Goal: Task Accomplishment & Management: Complete application form

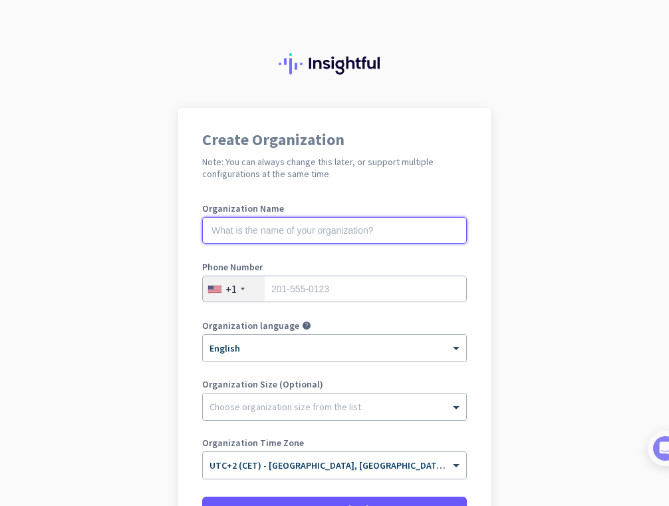
click at [376, 229] on input "text" at bounding box center [334, 230] width 265 height 27
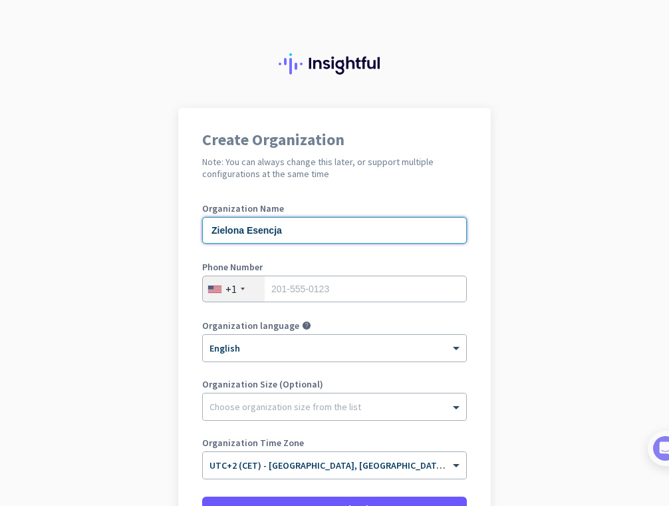
type input "Zielona Esencja"
click at [220, 283] on div "+1" at bounding box center [234, 288] width 62 height 25
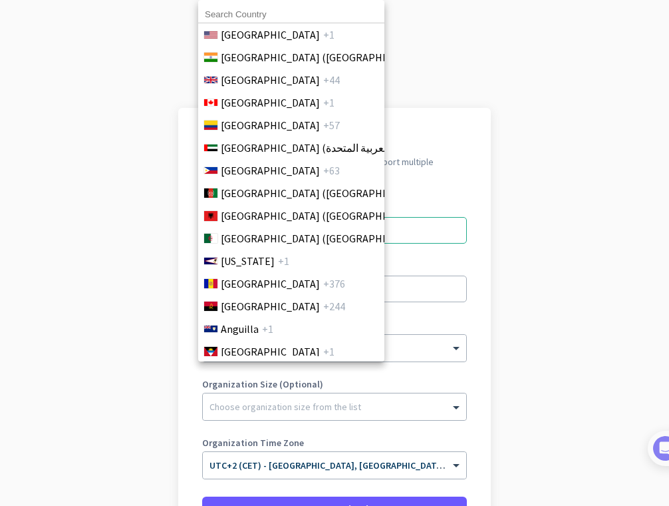
click at [233, 288] on span "[GEOGRAPHIC_DATA]" at bounding box center [270, 283] width 99 height 16
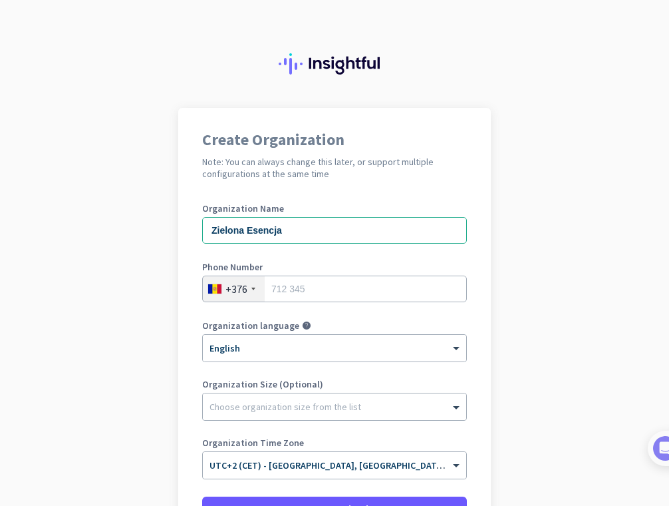
click at [233, 288] on div "+376" at bounding box center [237, 288] width 22 height 13
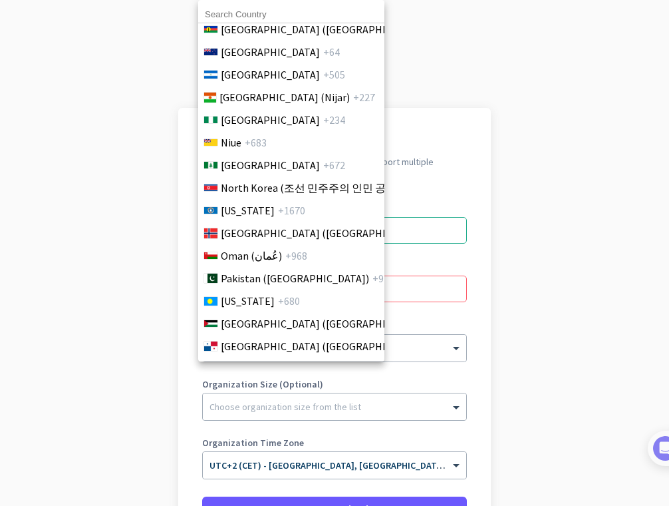
scroll to position [3781, 0]
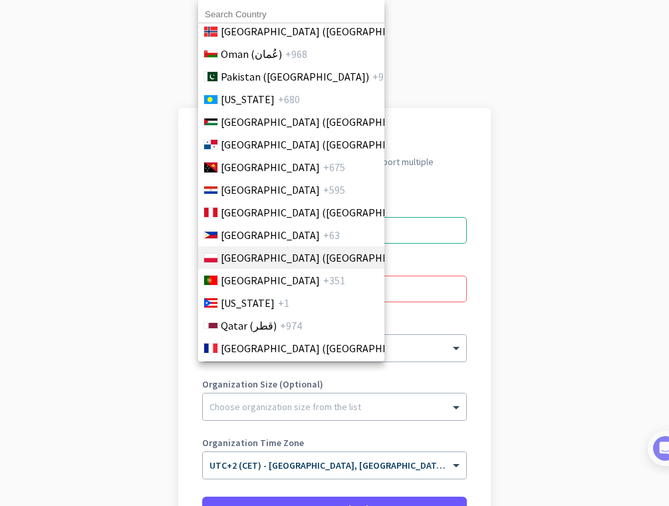
click at [281, 254] on span "[GEOGRAPHIC_DATA] ([GEOGRAPHIC_DATA])" at bounding box center [325, 257] width 208 height 16
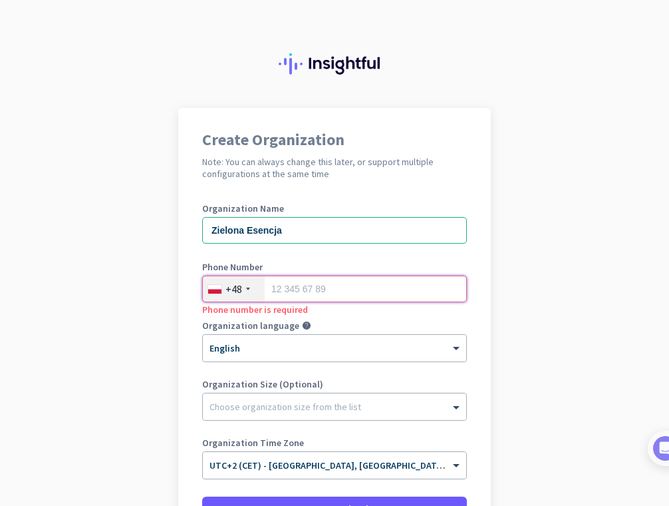
click at [330, 290] on input "tel" at bounding box center [334, 288] width 265 height 27
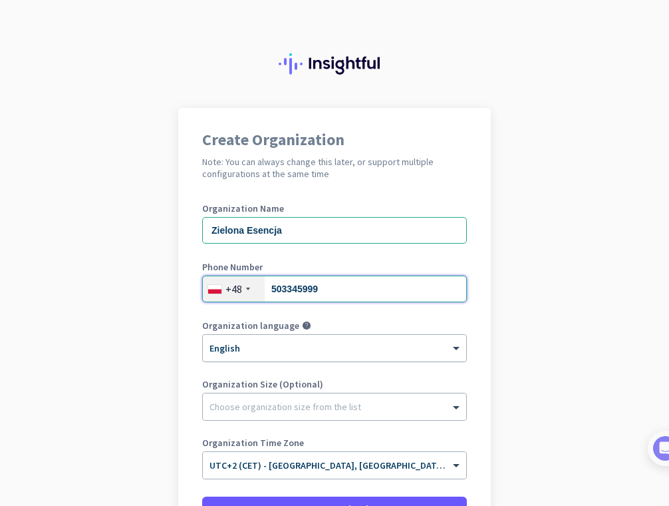
type input "503345999"
click at [329, 338] on div at bounding box center [334, 343] width 263 height 11
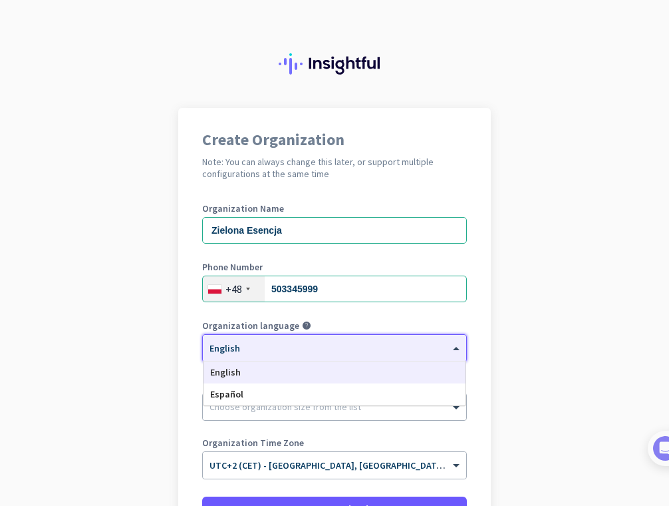
click at [329, 349] on div at bounding box center [334, 343] width 263 height 11
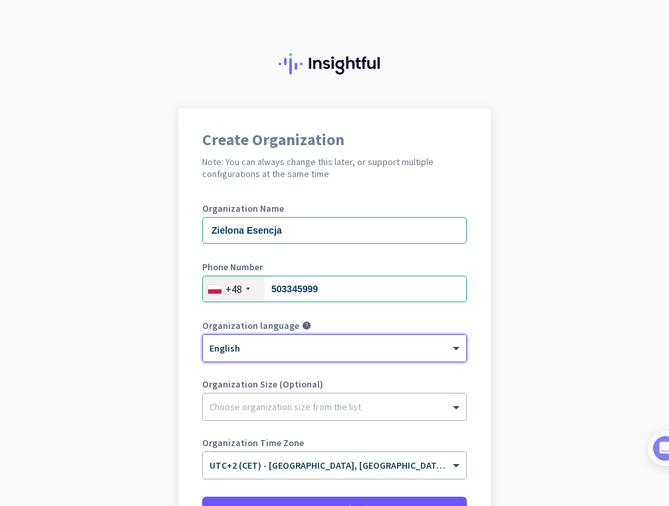
click at [329, 349] on div at bounding box center [334, 343] width 263 height 11
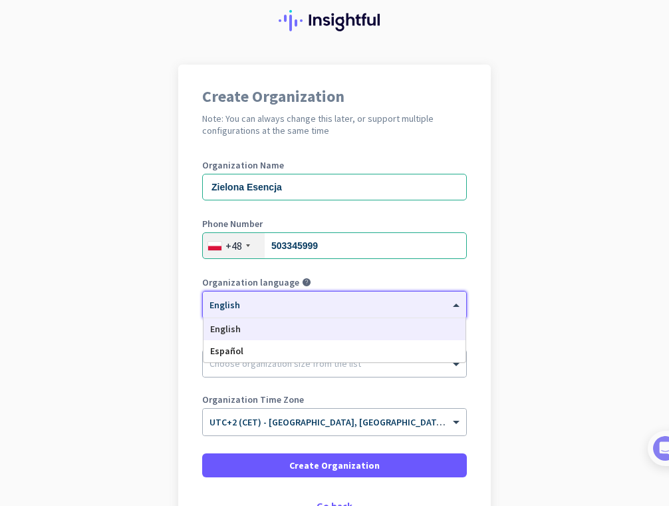
scroll to position [67, 0]
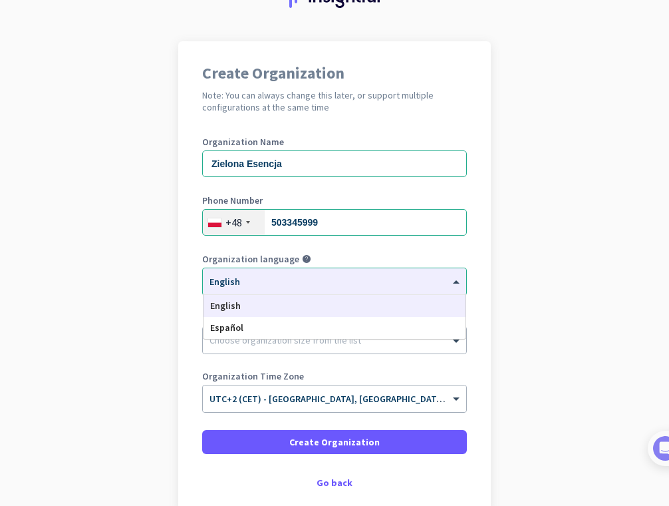
click at [569, 339] on app-onboarding-organization "Create Organization Note: You can always change this later, or support multiple…" at bounding box center [334, 309] width 669 height 536
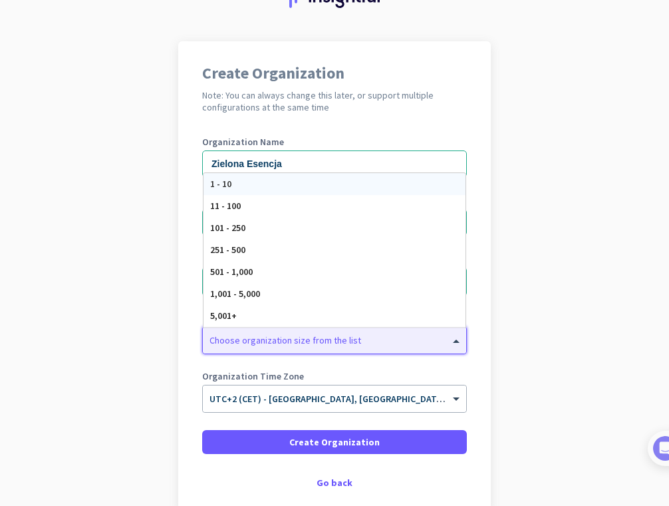
click at [379, 339] on div at bounding box center [334, 336] width 263 height 13
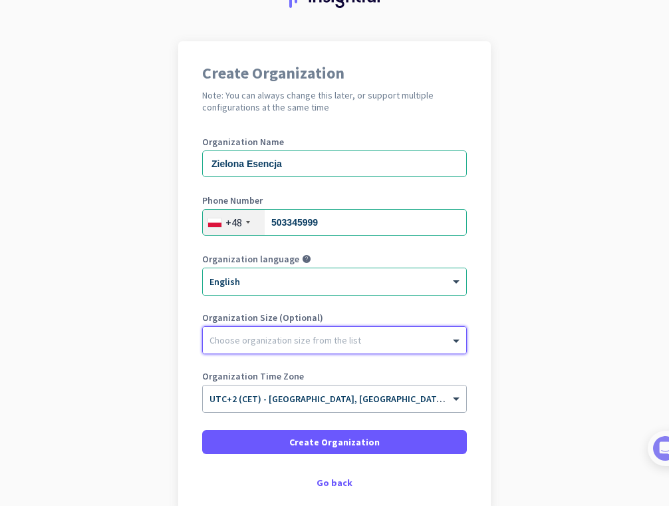
click at [379, 339] on div at bounding box center [334, 336] width 263 height 13
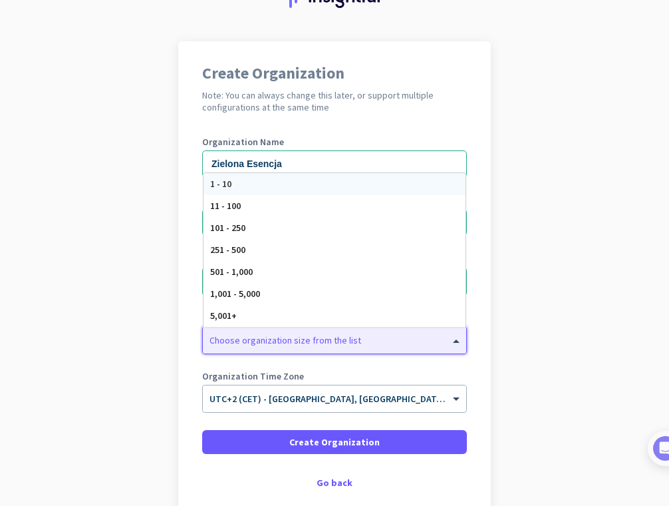
click at [379, 339] on div at bounding box center [334, 336] width 263 height 13
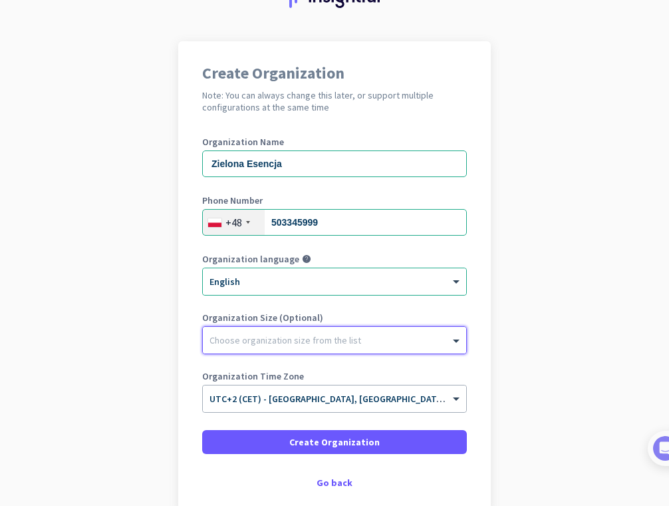
click at [379, 339] on div at bounding box center [334, 336] width 263 height 13
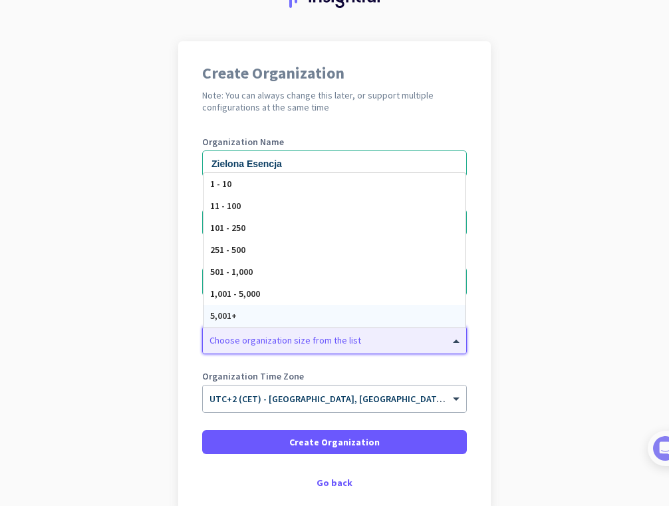
click at [381, 345] on div "Choose organization size from the list" at bounding box center [326, 340] width 247 height 12
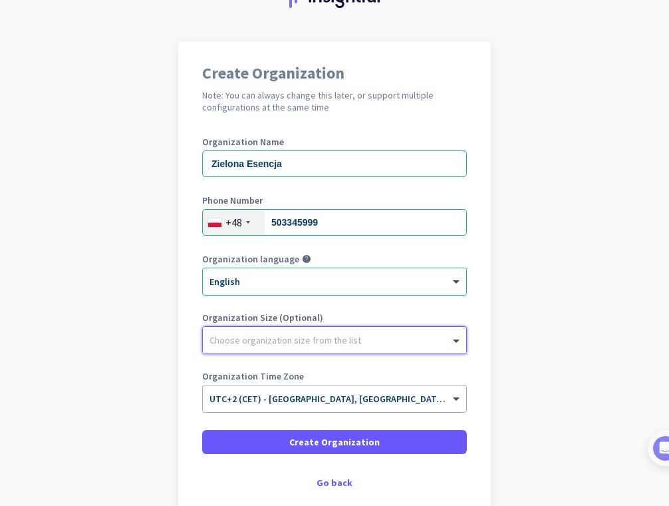
click at [425, 339] on div at bounding box center [334, 336] width 263 height 13
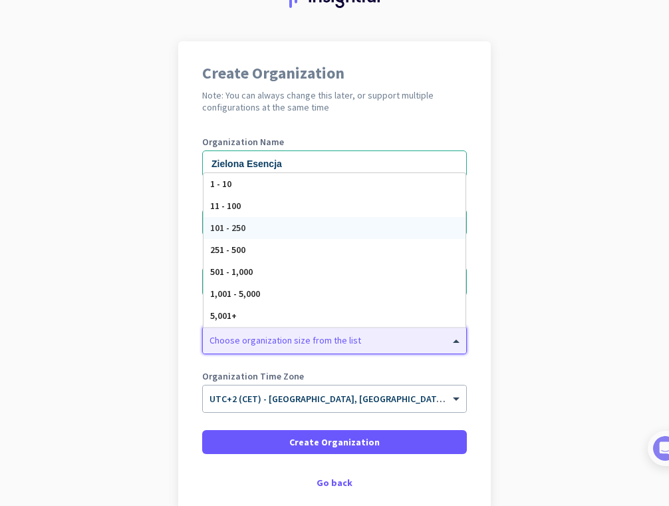
drag, startPoint x: 358, startPoint y: 176, endPoint x: 359, endPoint y: 217, distance: 40.6
click at [359, 217] on div "1 - 10 11 - 100 101 - 250 251 - 500 501 - 1,000 1,001 - 5,000 5,001+" at bounding box center [335, 250] width 262 height 154
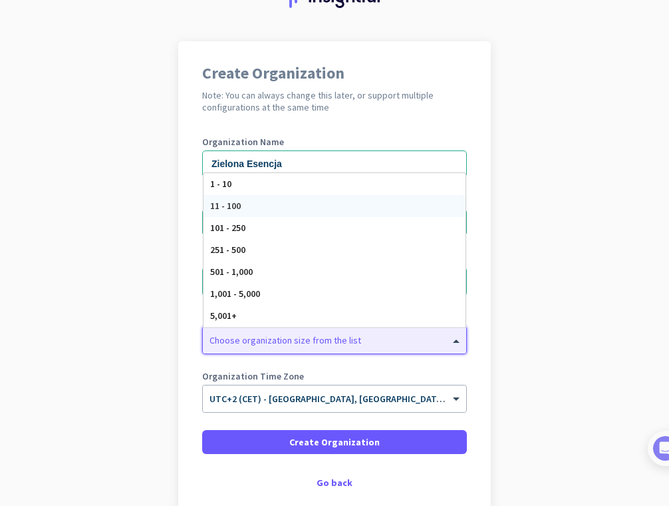
click at [361, 203] on div "11 - 100" at bounding box center [335, 206] width 262 height 22
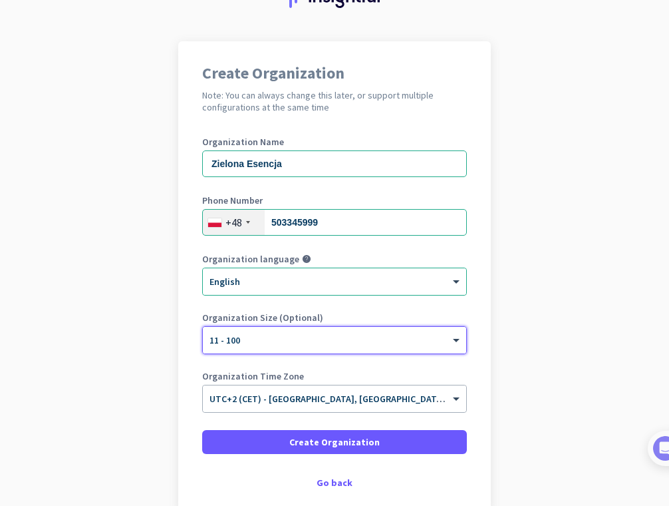
click at [541, 303] on app-onboarding-organization "Create Organization Note: You can always change this later, or support multiple…" at bounding box center [334, 309] width 669 height 536
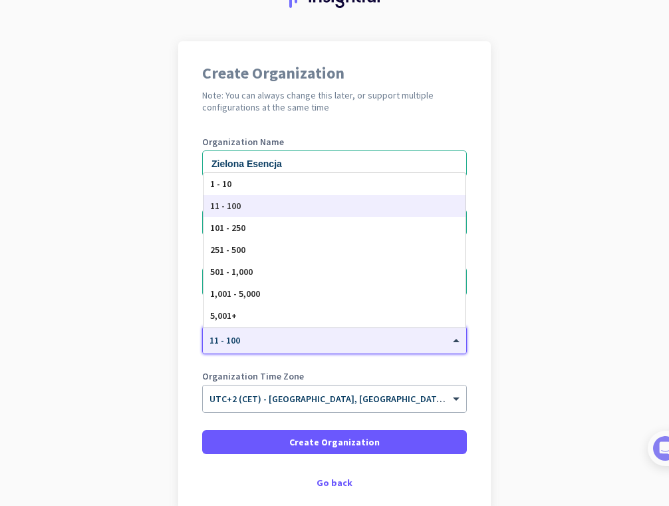
click at [382, 353] on div "× 11 - 100" at bounding box center [334, 340] width 263 height 27
click at [355, 190] on div "1 - 10" at bounding box center [335, 184] width 262 height 22
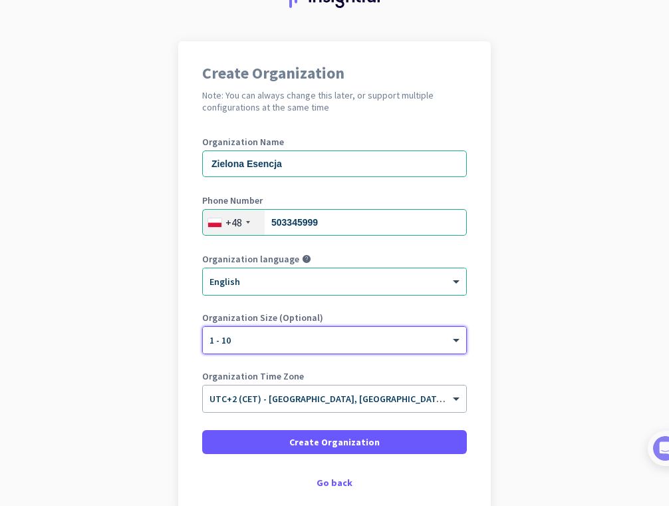
click at [486, 390] on div "Create Organization Note: You can always change this later, or support multiple…" at bounding box center [334, 276] width 313 height 470
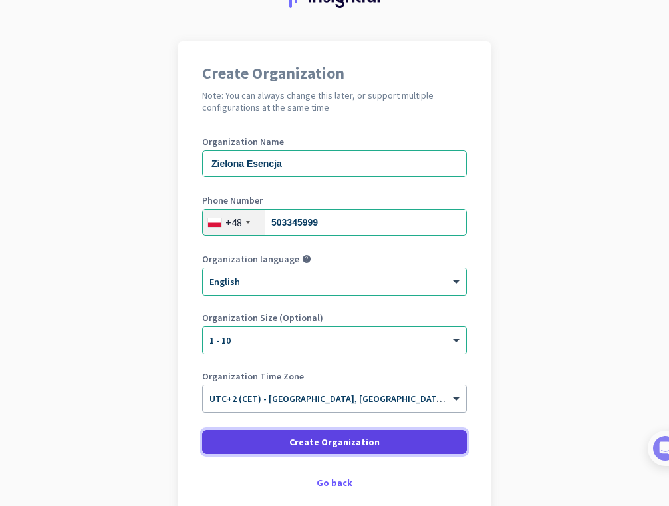
click at [407, 434] on span at bounding box center [334, 442] width 265 height 32
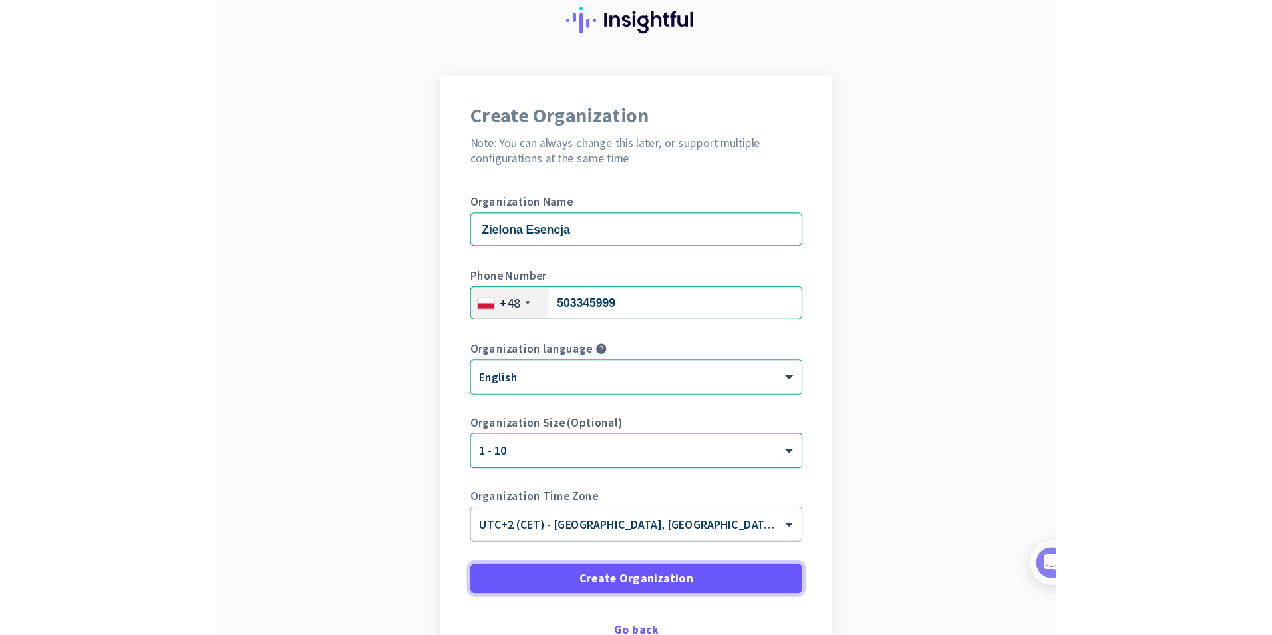
scroll to position [0, 0]
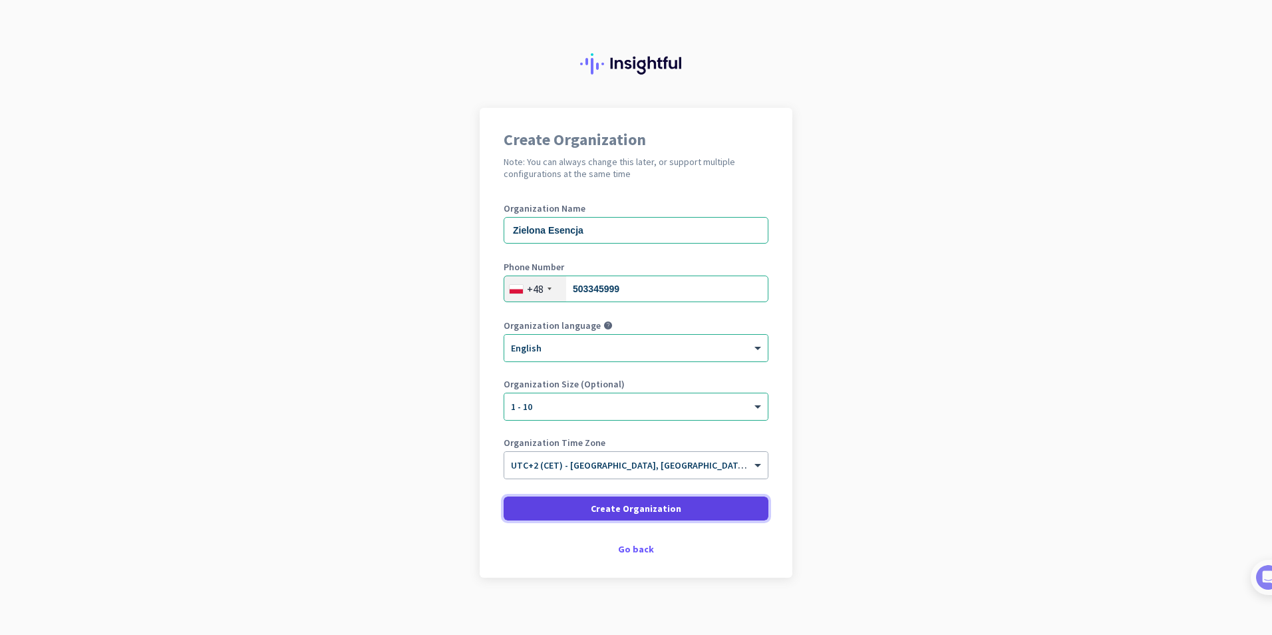
click at [659, 505] on span "Create Organization" at bounding box center [636, 508] width 90 height 13
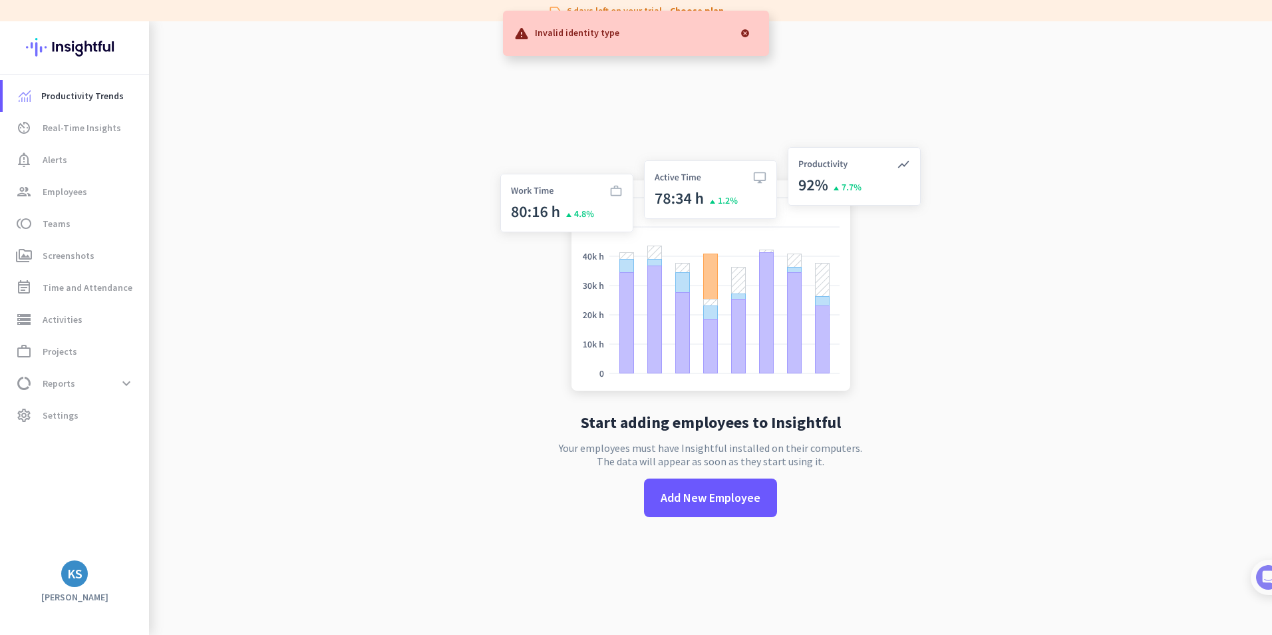
click at [669, 40] on div at bounding box center [745, 33] width 27 height 27
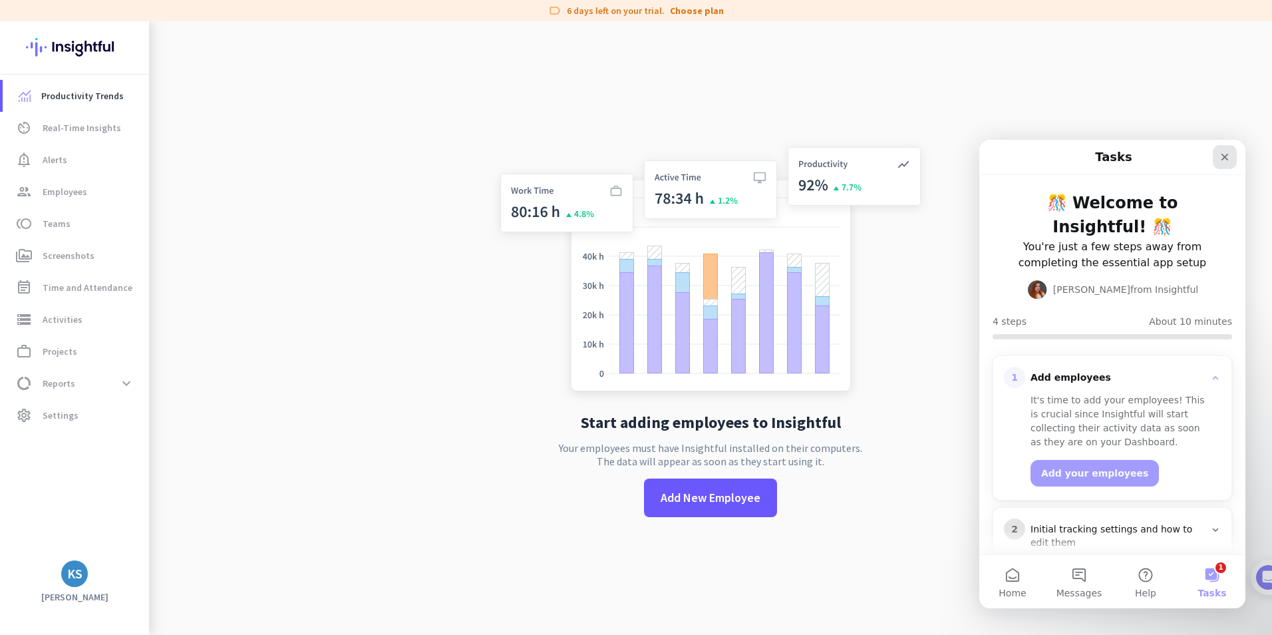
click at [669, 162] on div "Close" at bounding box center [1225, 157] width 24 height 24
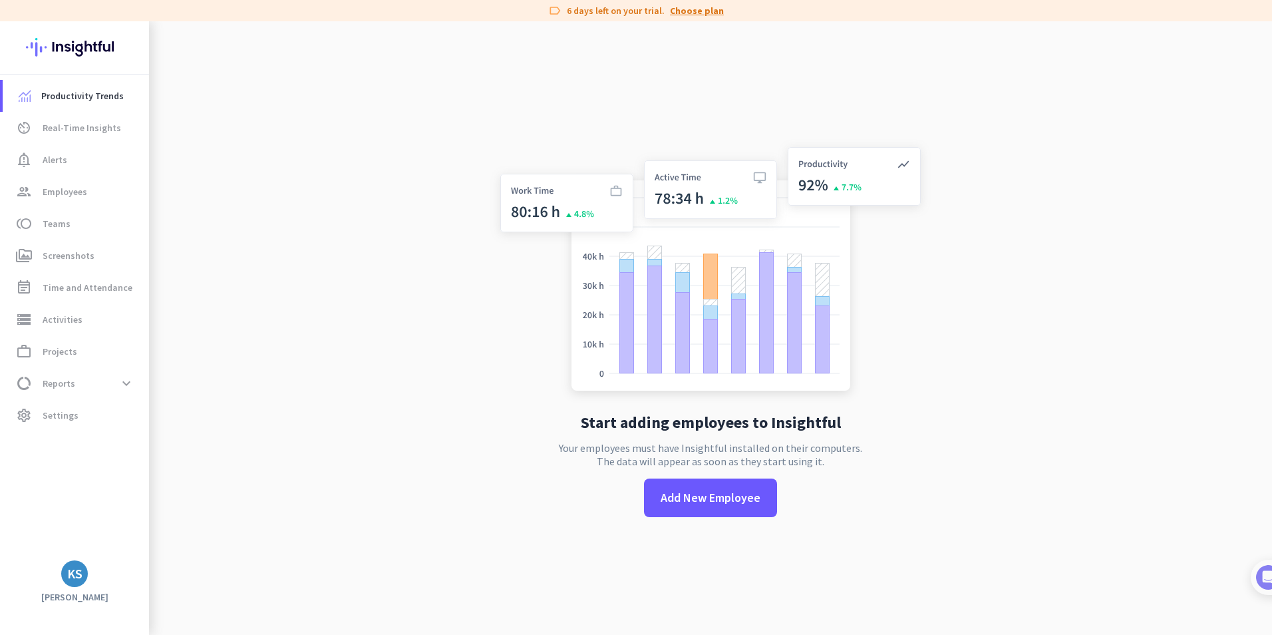
click at [669, 9] on link "Choose plan" at bounding box center [697, 10] width 54 height 13
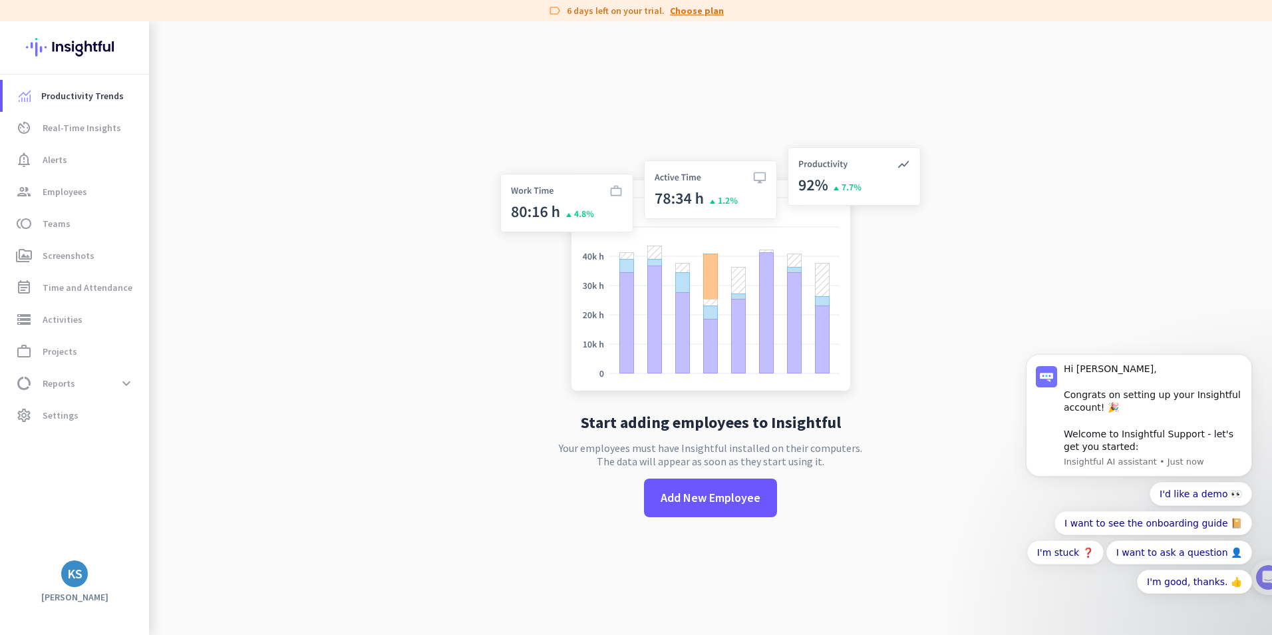
click at [669, 13] on link "Choose plan" at bounding box center [697, 10] width 54 height 13
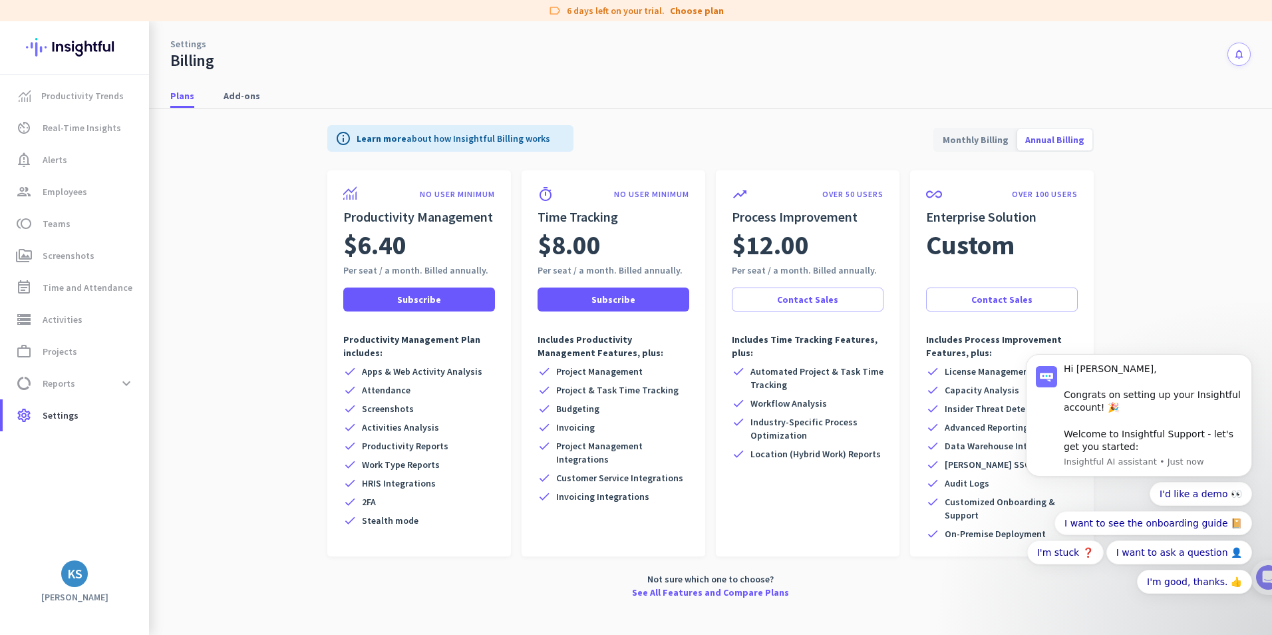
click at [669, 162] on app-billing-plan-tab "info Learn more about how Insightful Billing works Monthly Billing Annual Billi…" at bounding box center [710, 358] width 1080 height 501
click at [86, 92] on span "Productivity Trends" at bounding box center [82, 96] width 82 height 16
